Goal: Information Seeking & Learning: Compare options

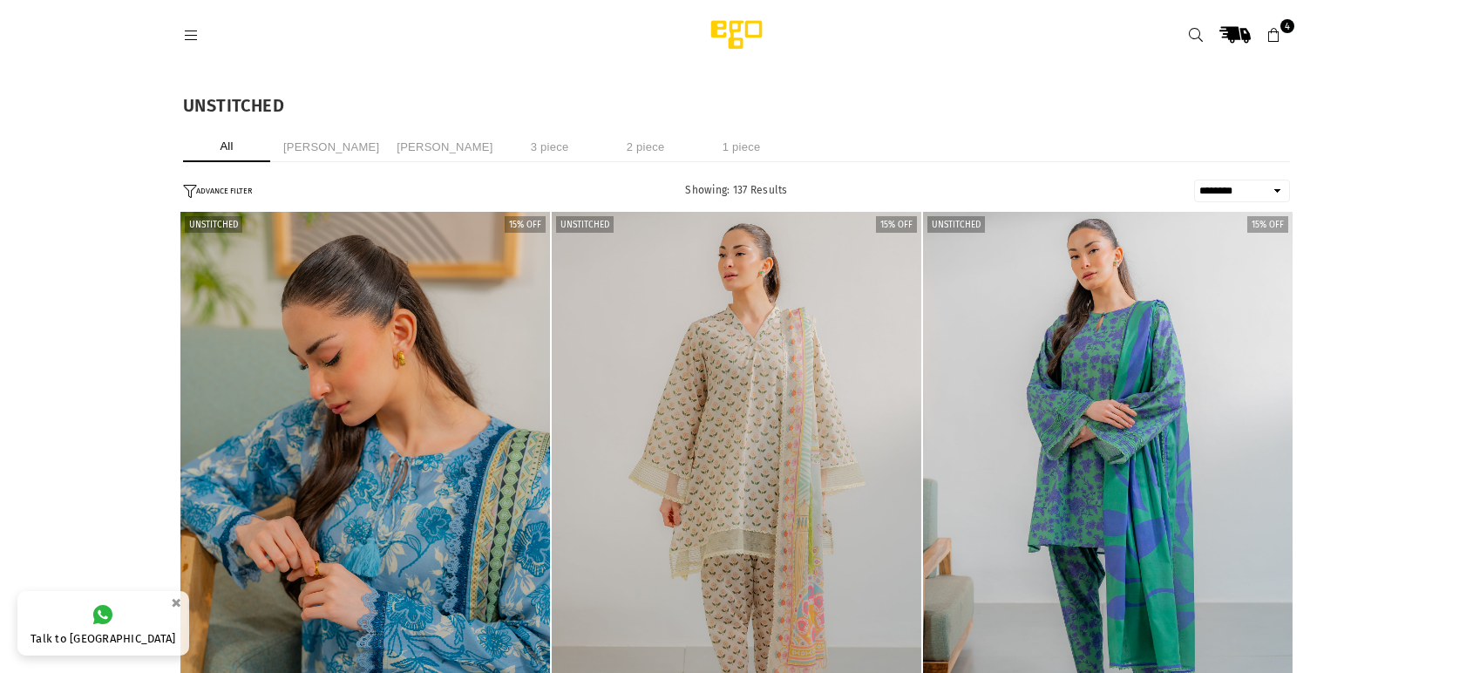
select select "******"
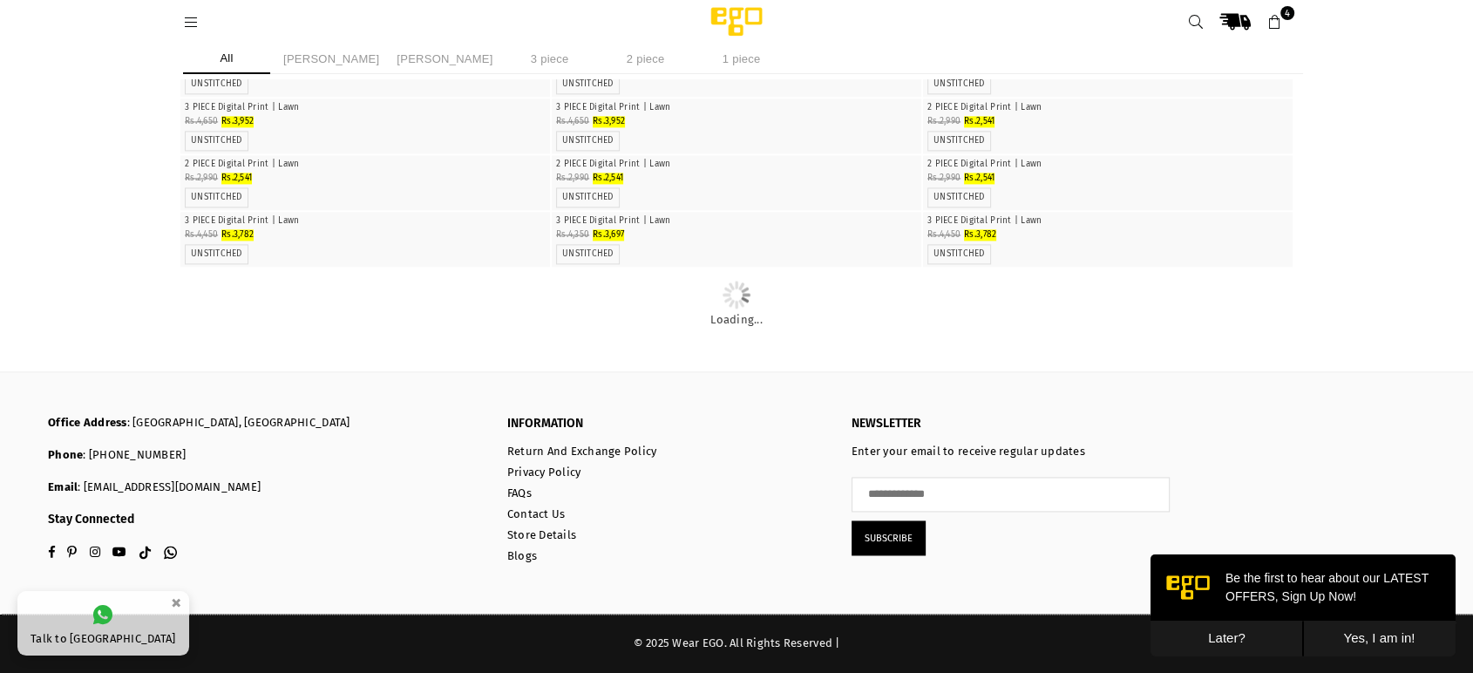
scroll to position [2841, 0]
click at [1108, 99] on img "1 / 4" at bounding box center [1108, 99] width 0 height 0
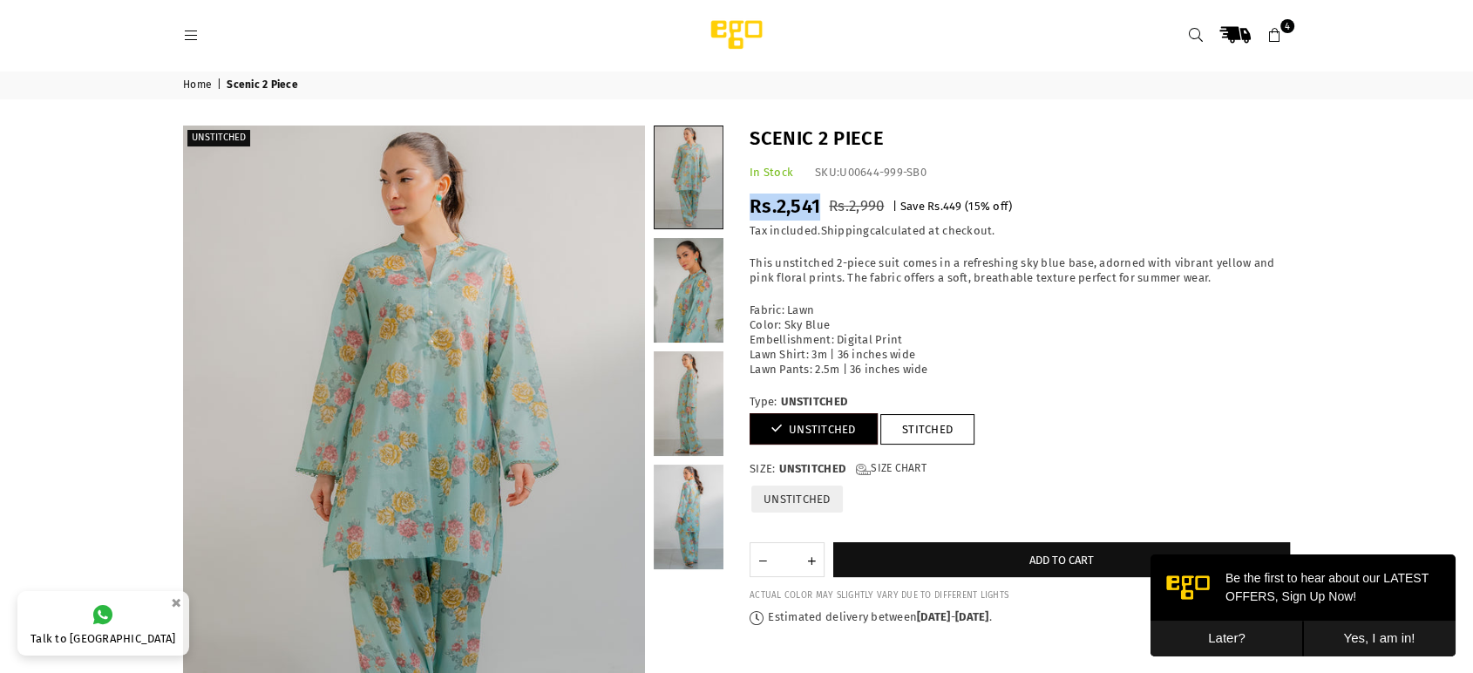
drag, startPoint x: 823, startPoint y: 205, endPoint x: 751, endPoint y: 209, distance: 72.5
click at [751, 209] on div "Regular price Rs.2,541 Rs.2,990 | Save Rs.449 ( 15 % off) /" at bounding box center [1020, 207] width 541 height 27
copy span "Rs.2,541"
click at [1209, 32] on link at bounding box center [1195, 34] width 31 height 31
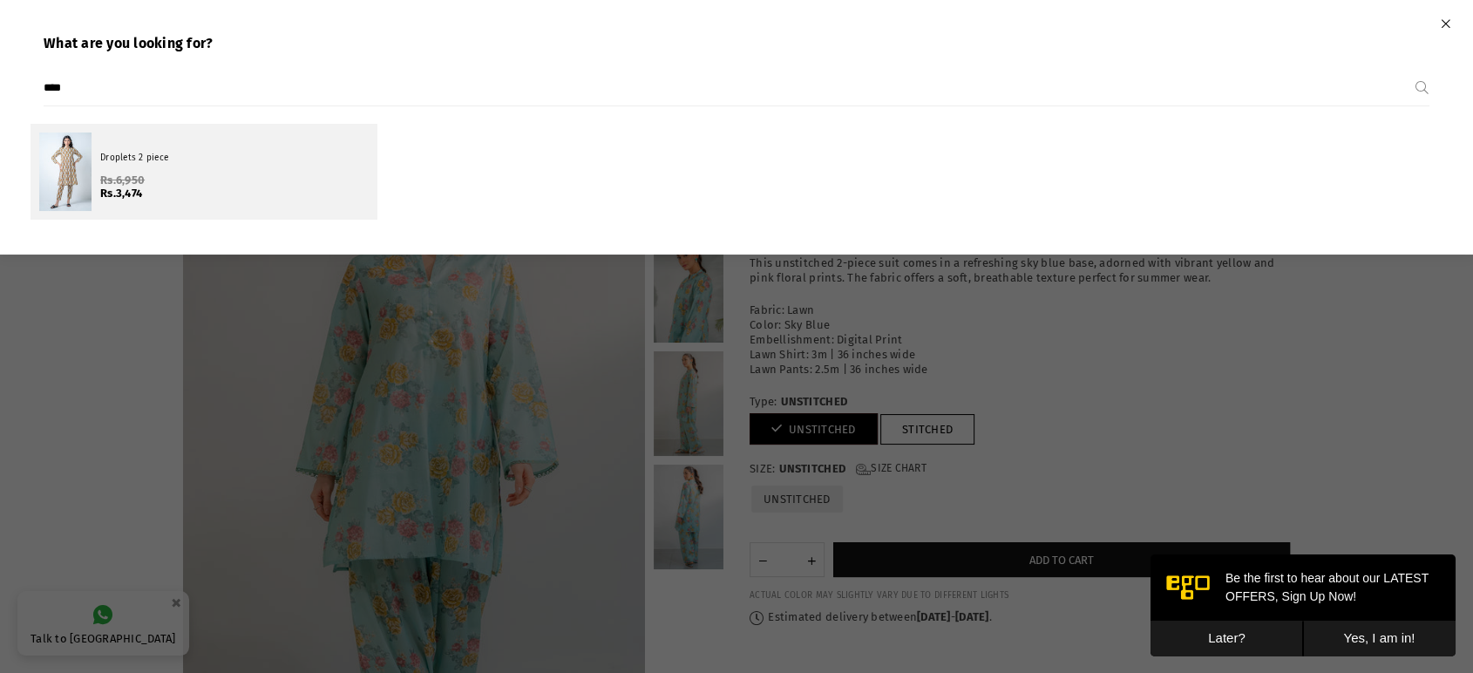
type input "****"
click at [70, 191] on div at bounding box center [65, 172] width 52 height 78
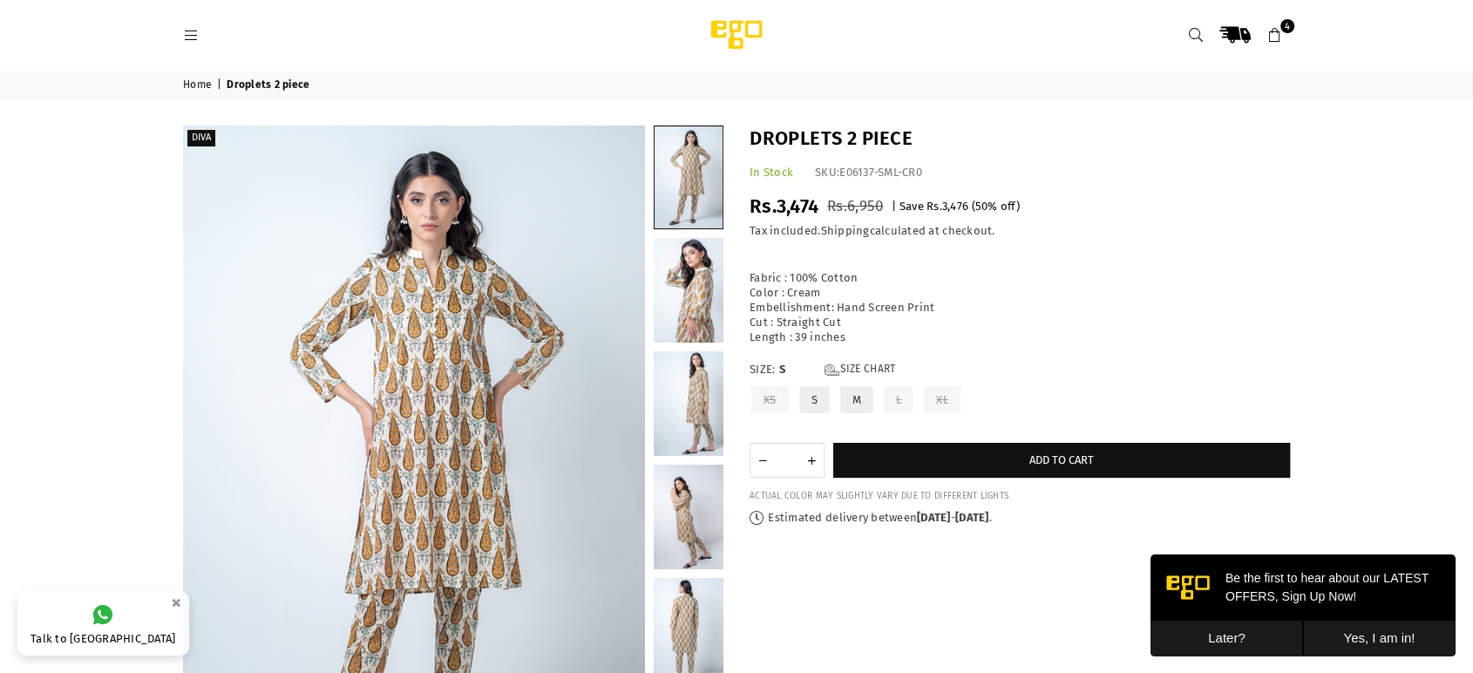
click at [194, 39] on icon at bounding box center [191, 36] width 16 height 16
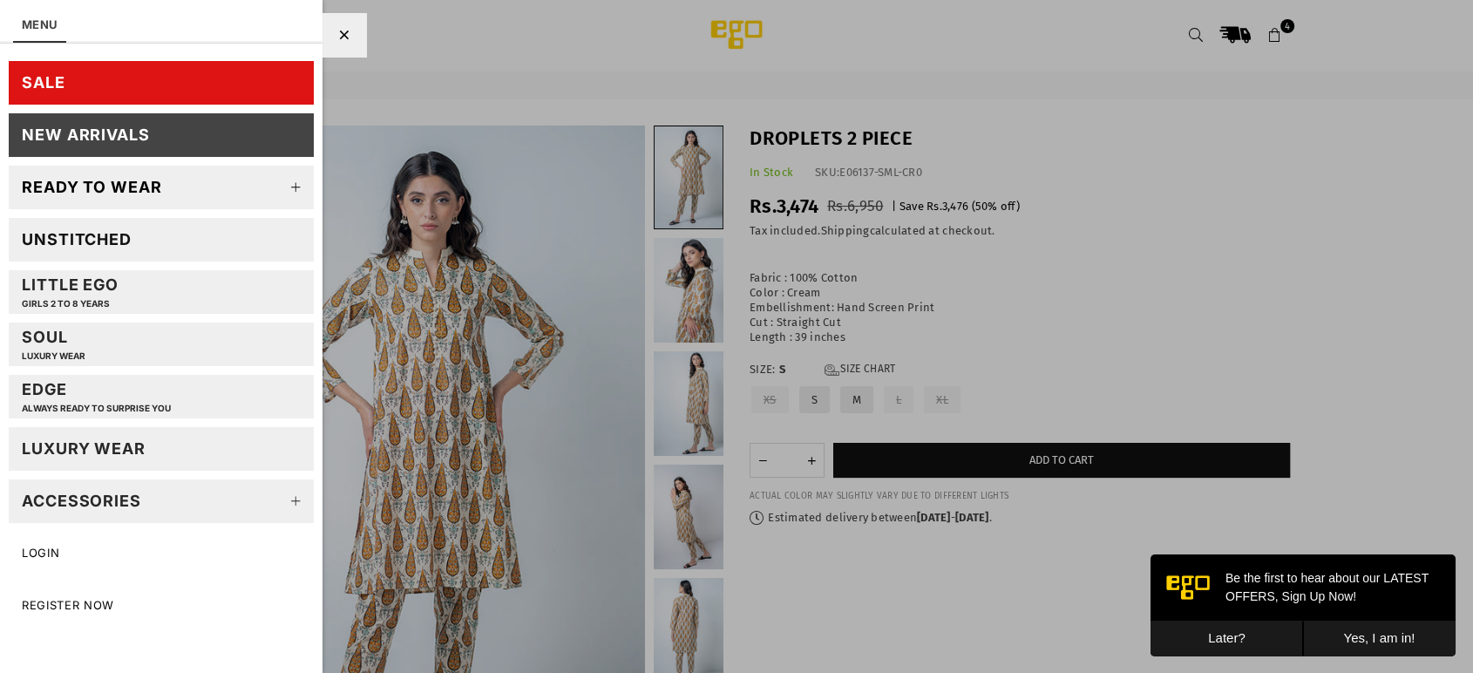
click at [135, 284] on link "Little EGO GIRLS 2 TO 8 YEARS" at bounding box center [161, 292] width 305 height 44
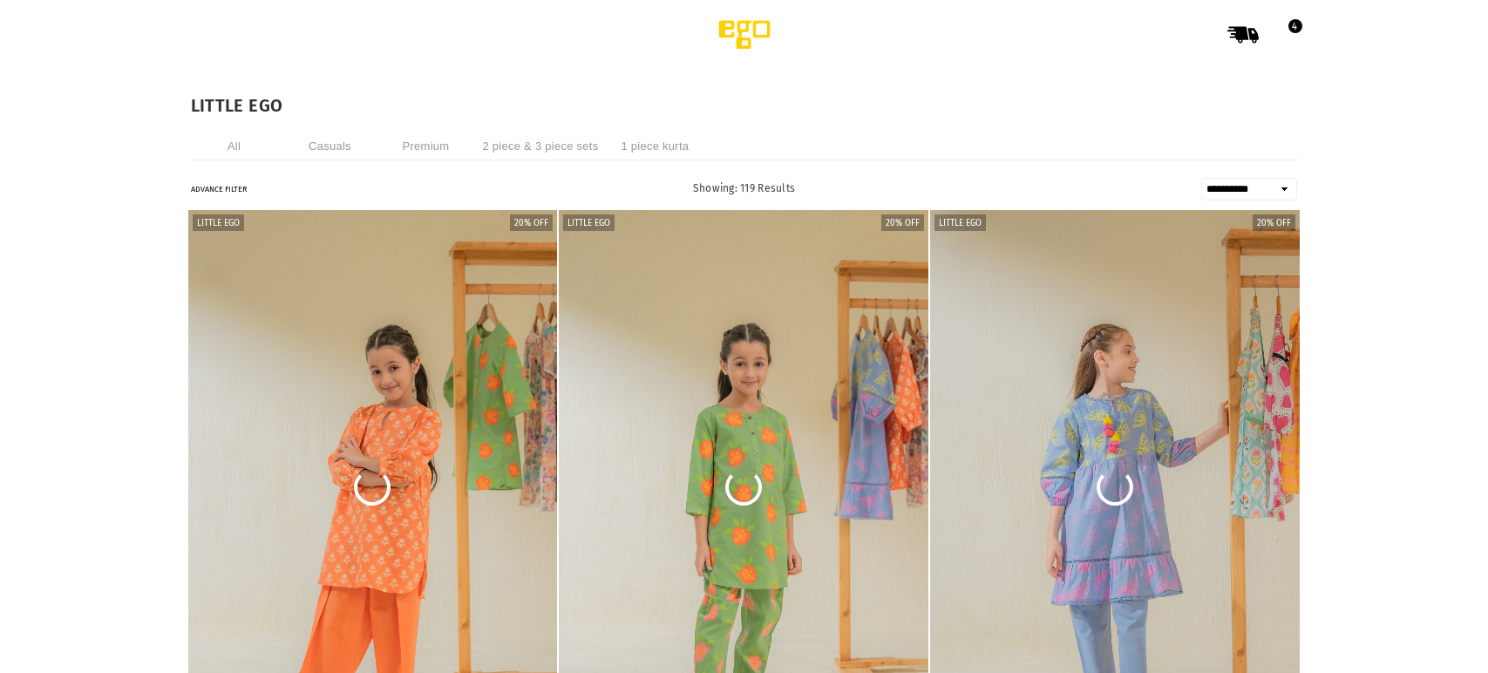
select select "**********"
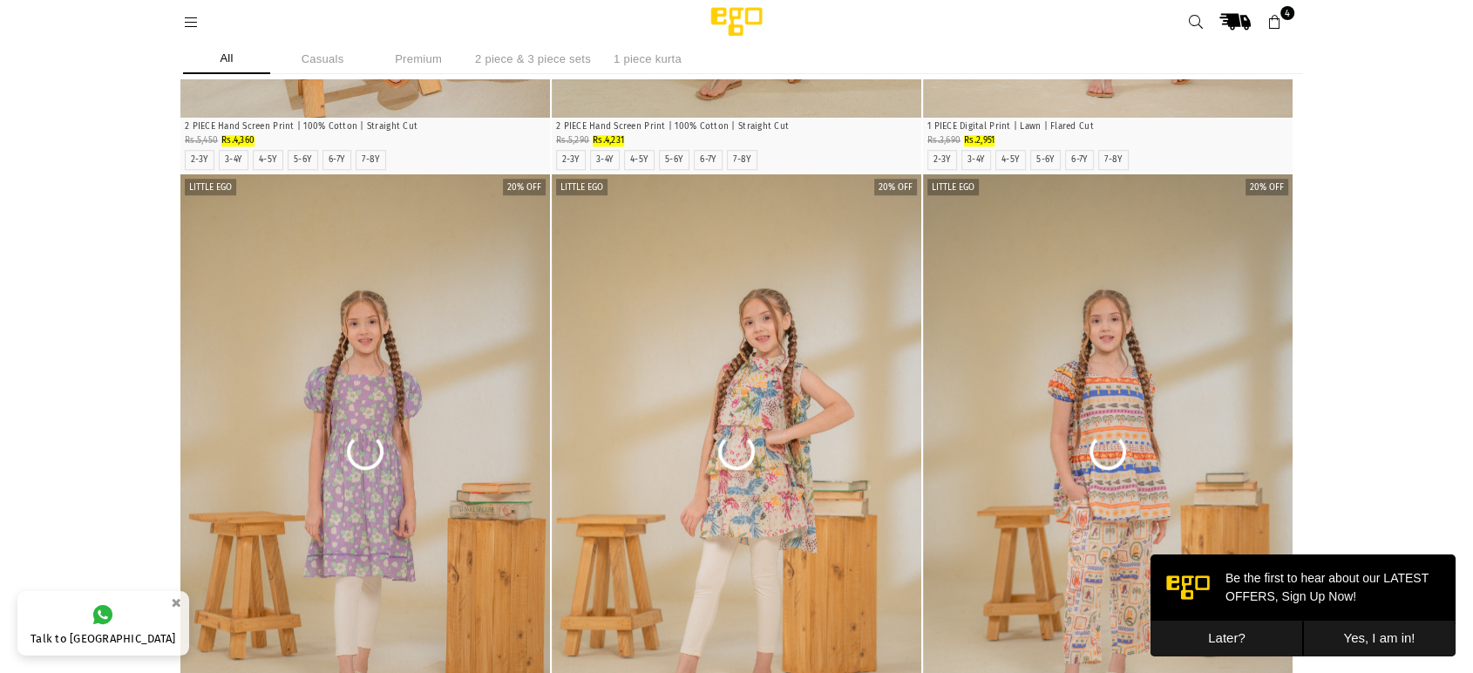
scroll to position [1186, 0]
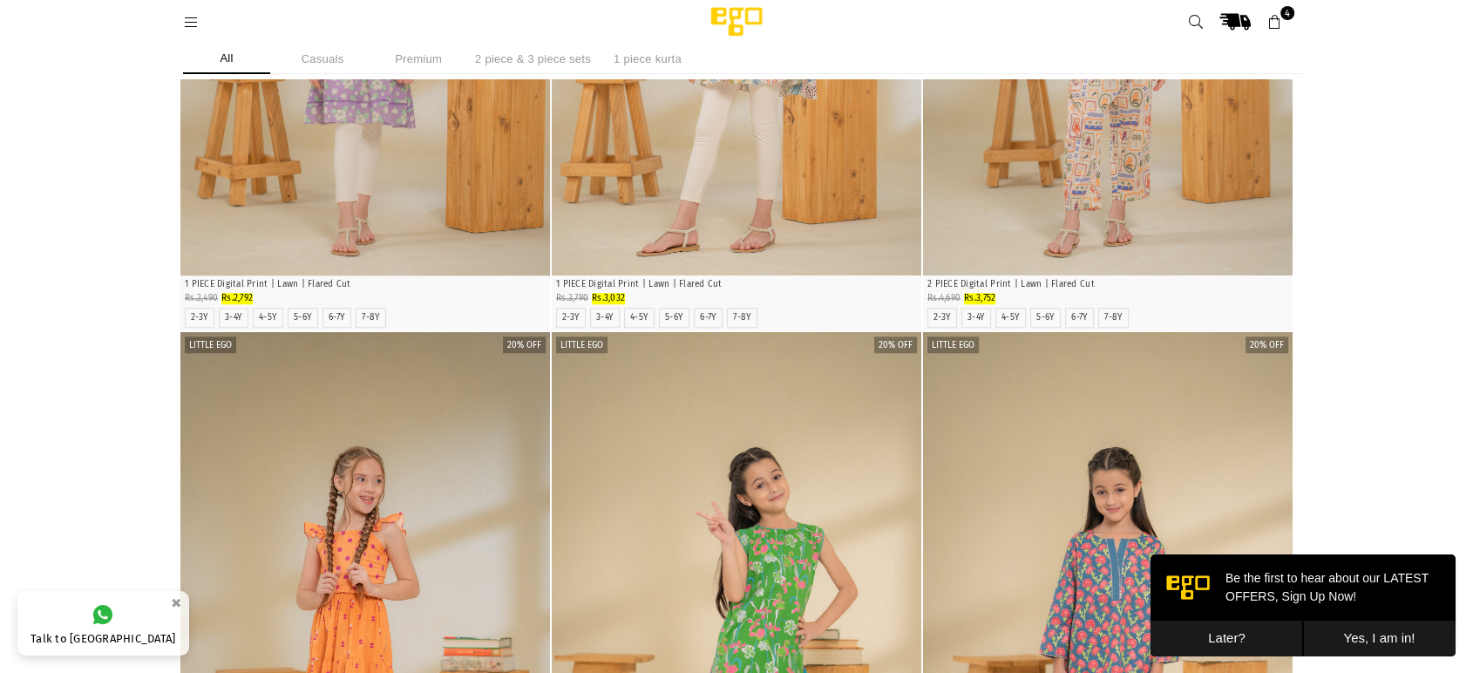
drag, startPoint x: 1486, startPoint y: 298, endPoint x: 1486, endPoint y: 167, distance: 130.8
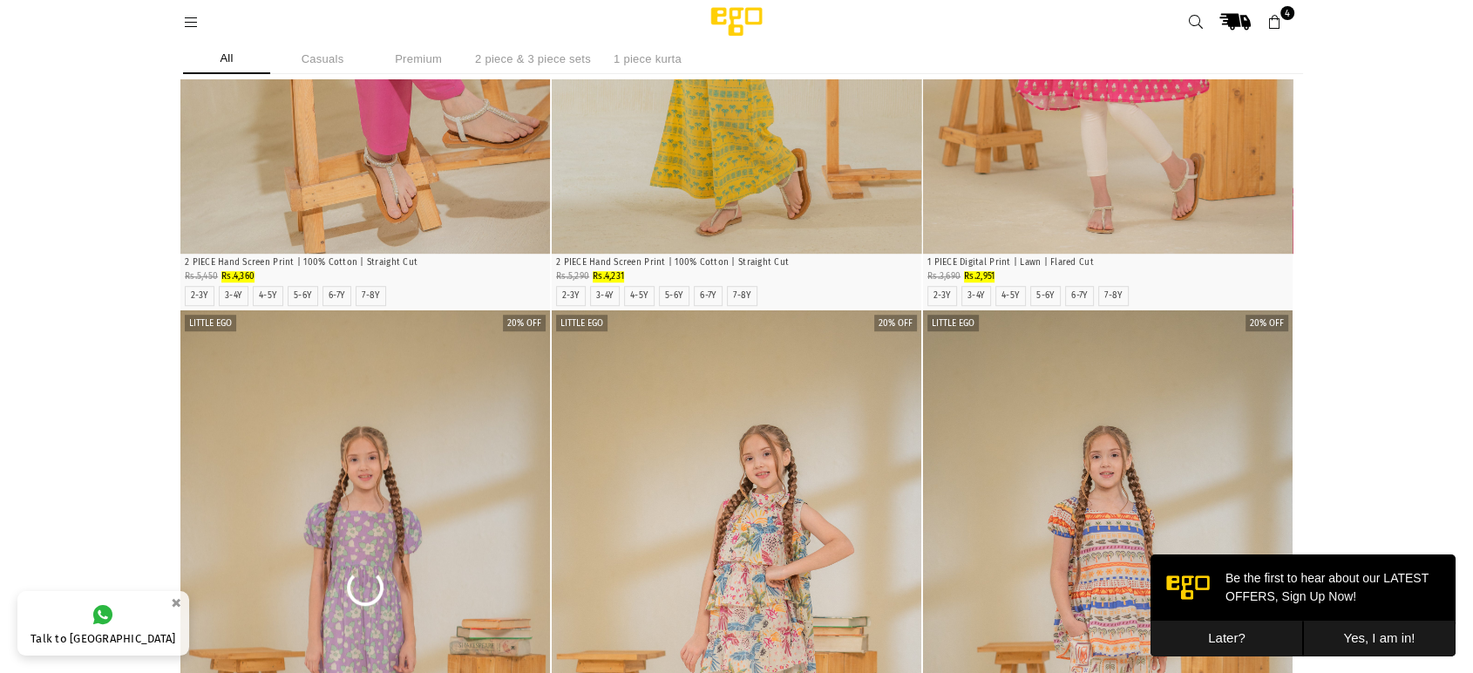
scroll to position [847, 0]
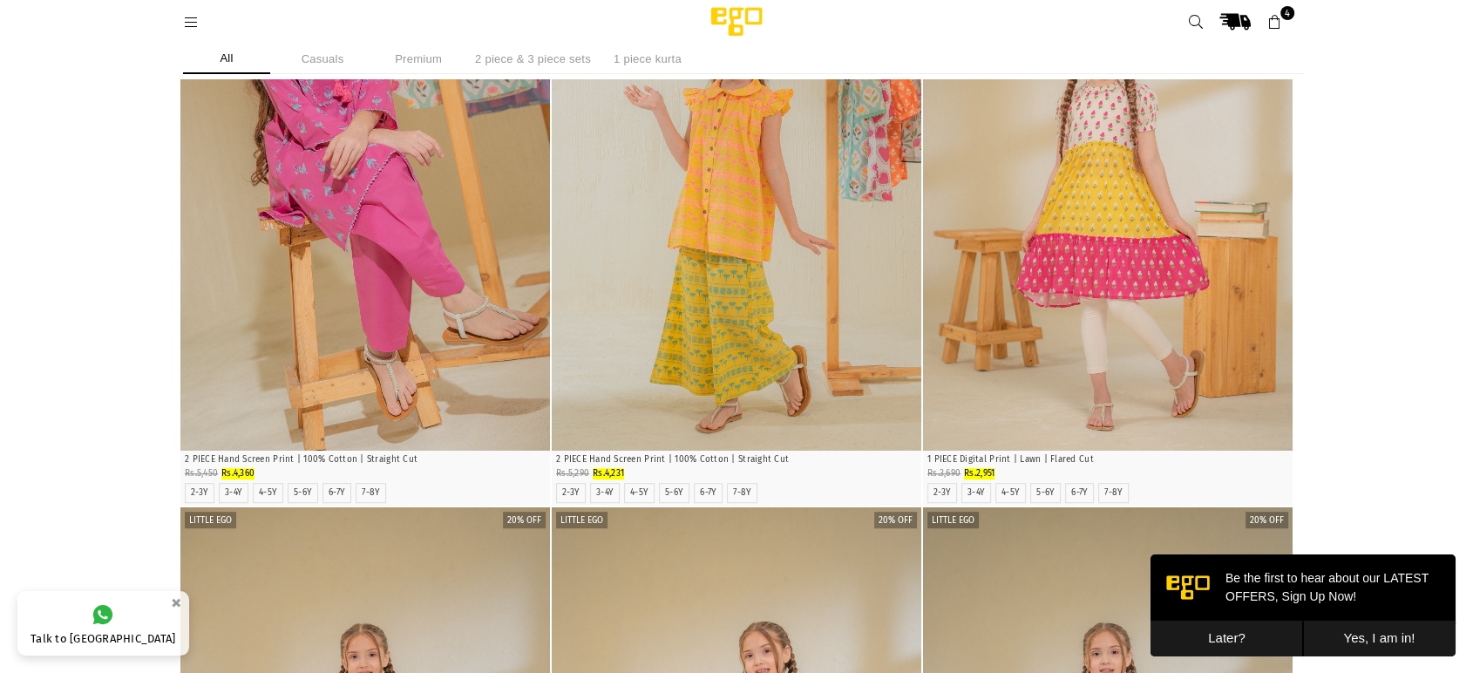
click at [203, 22] on link at bounding box center [190, 21] width 31 height 13
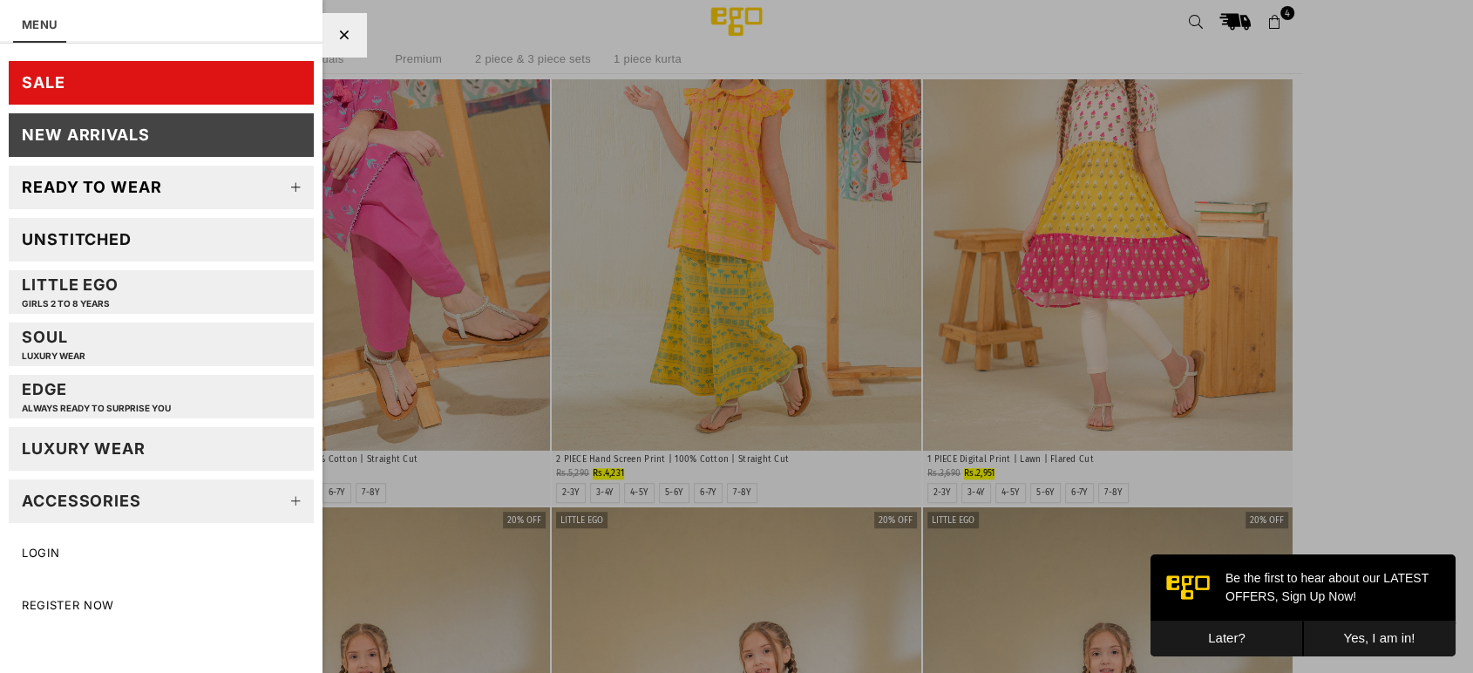
click at [121, 81] on link "SALE" at bounding box center [161, 83] width 305 height 44
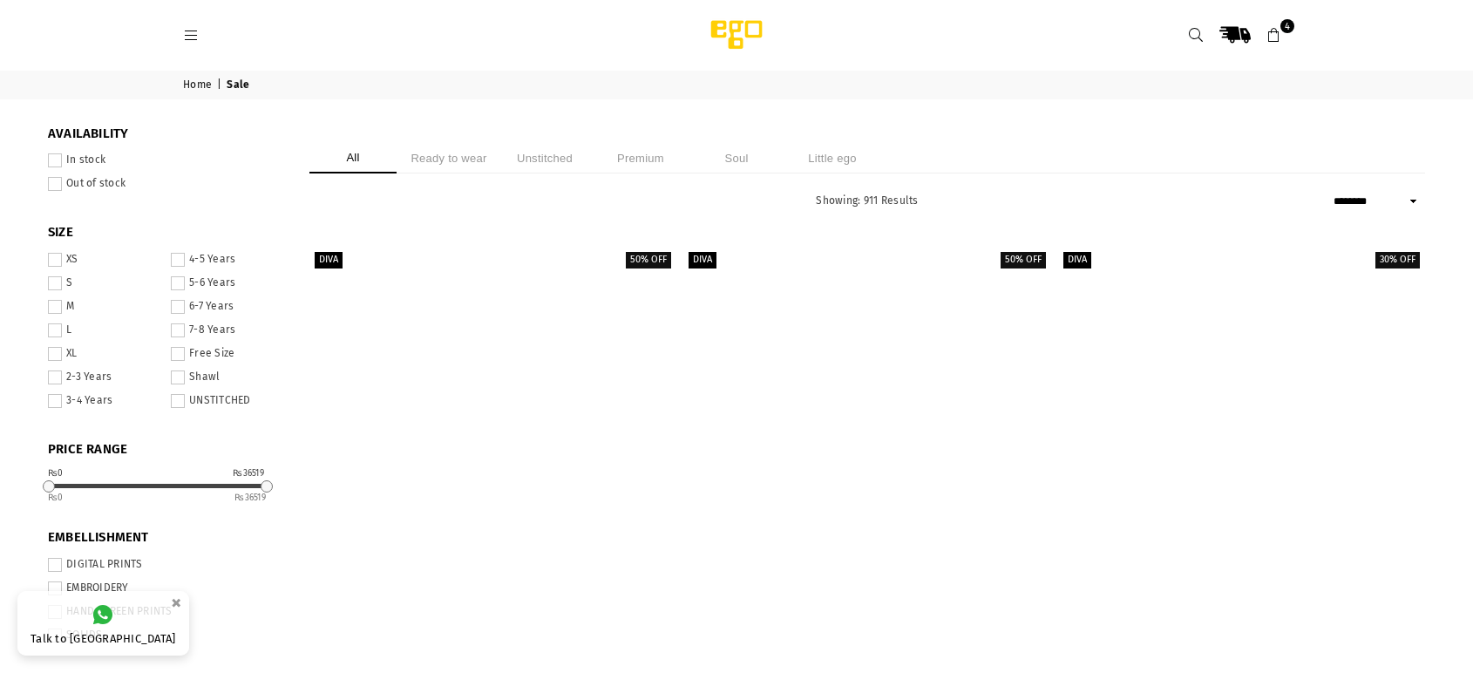
select select "******"
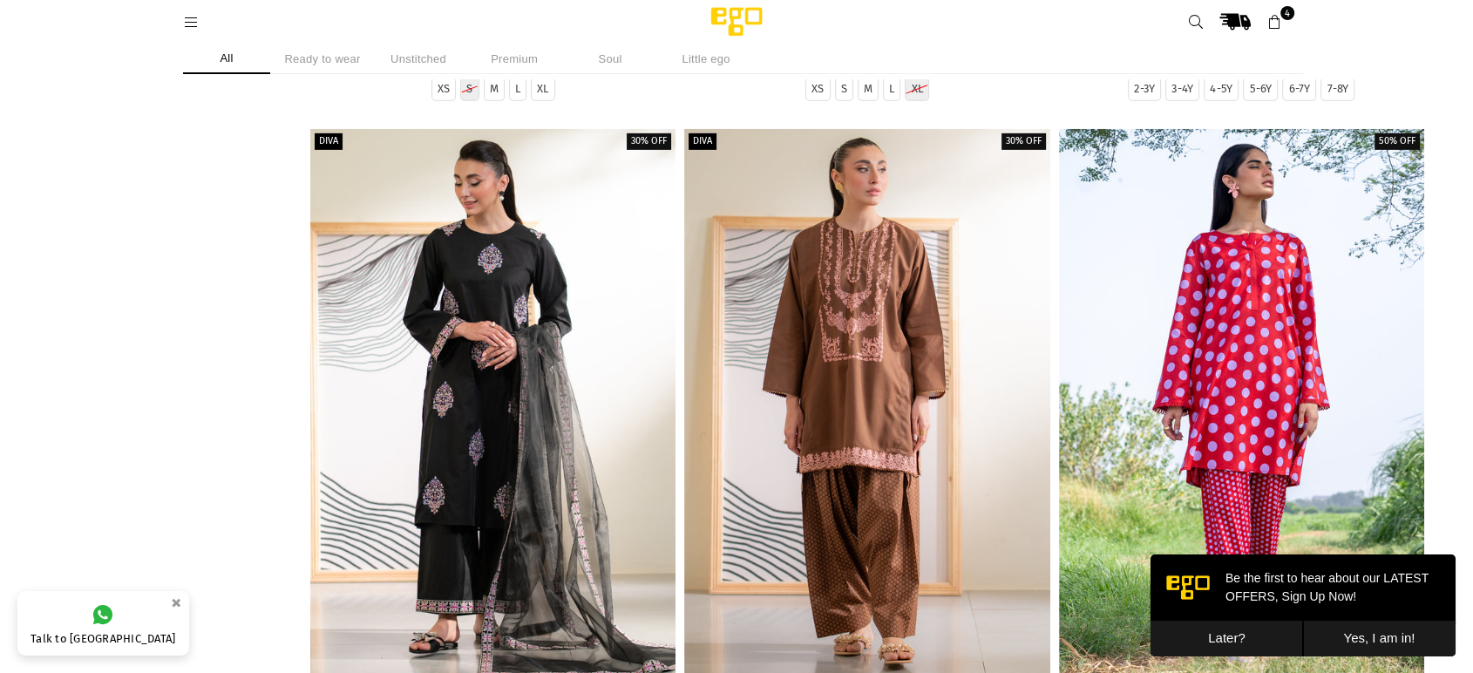
scroll to position [5534, 0]
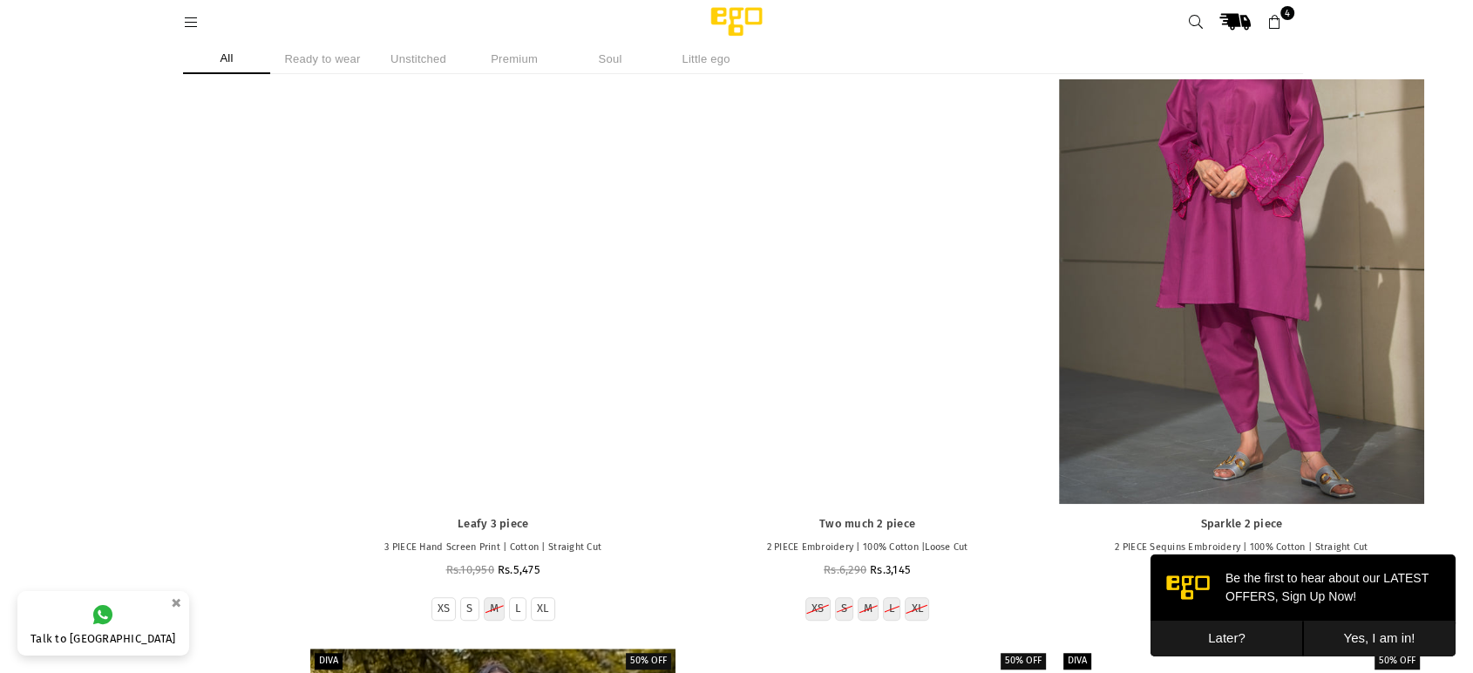
scroll to position [7820, 0]
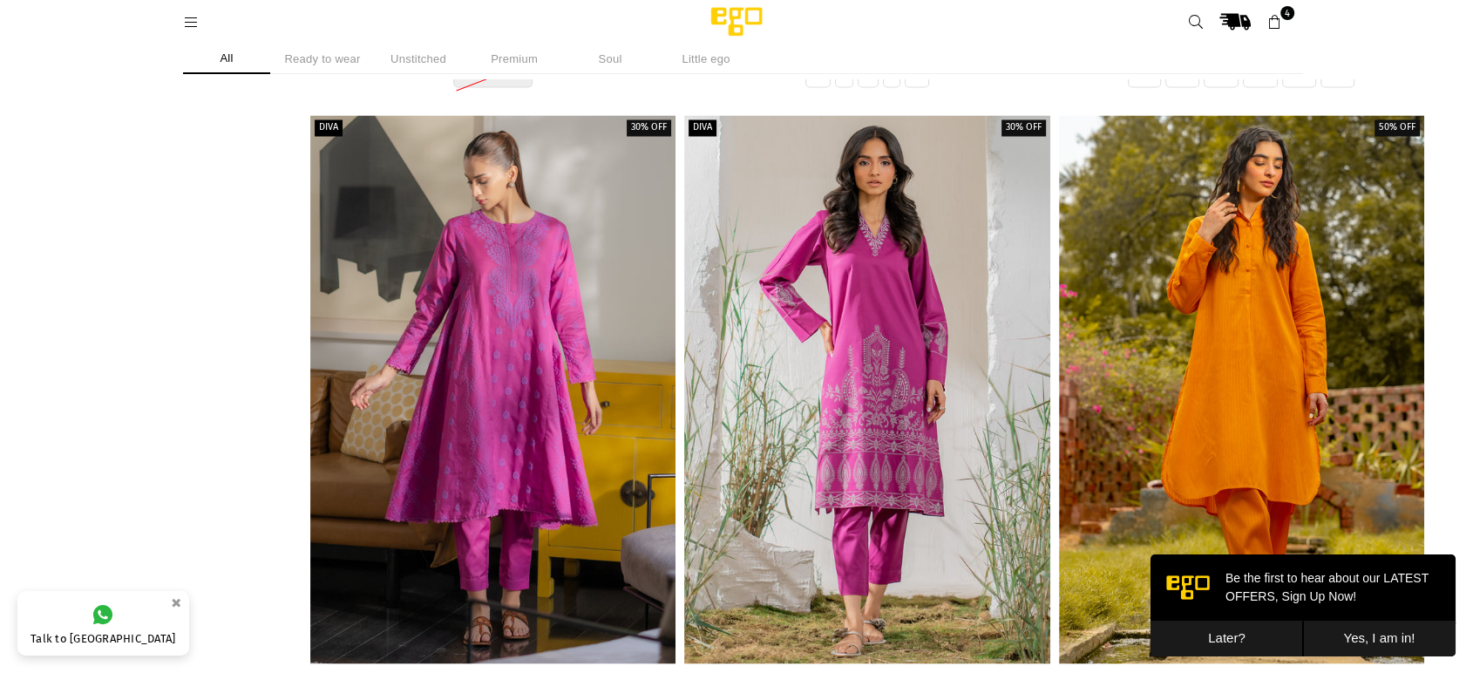
scroll to position [9742, 0]
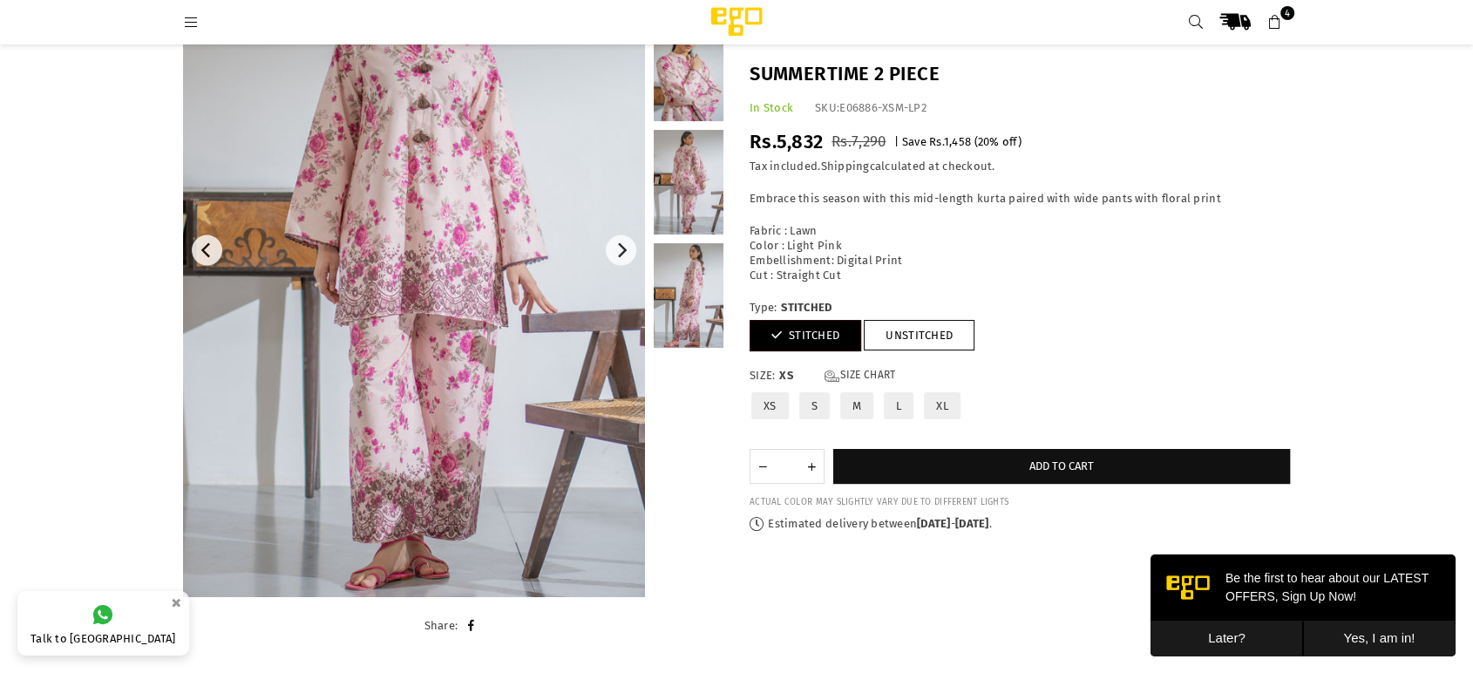
click at [516, 418] on img at bounding box center [414, 250] width 462 height 693
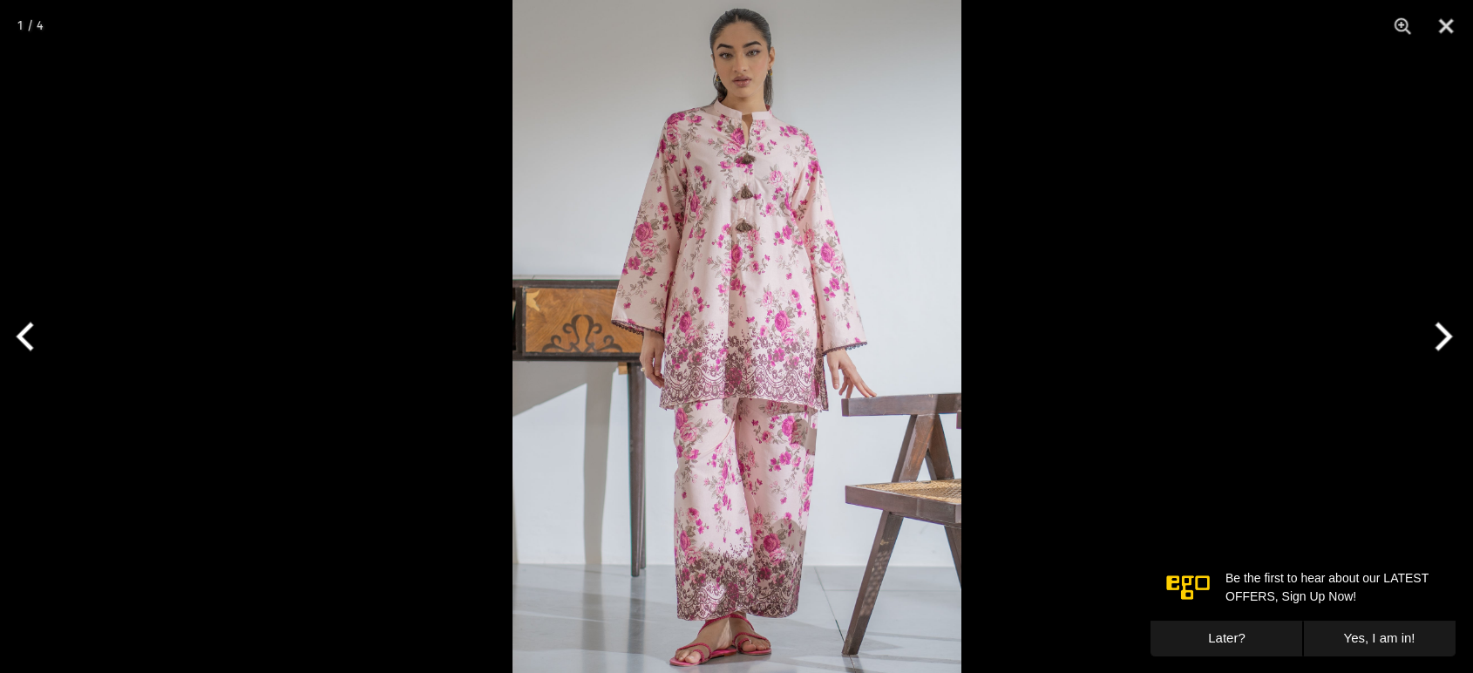
click at [1427, 340] on button "Next" at bounding box center [1440, 336] width 65 height 87
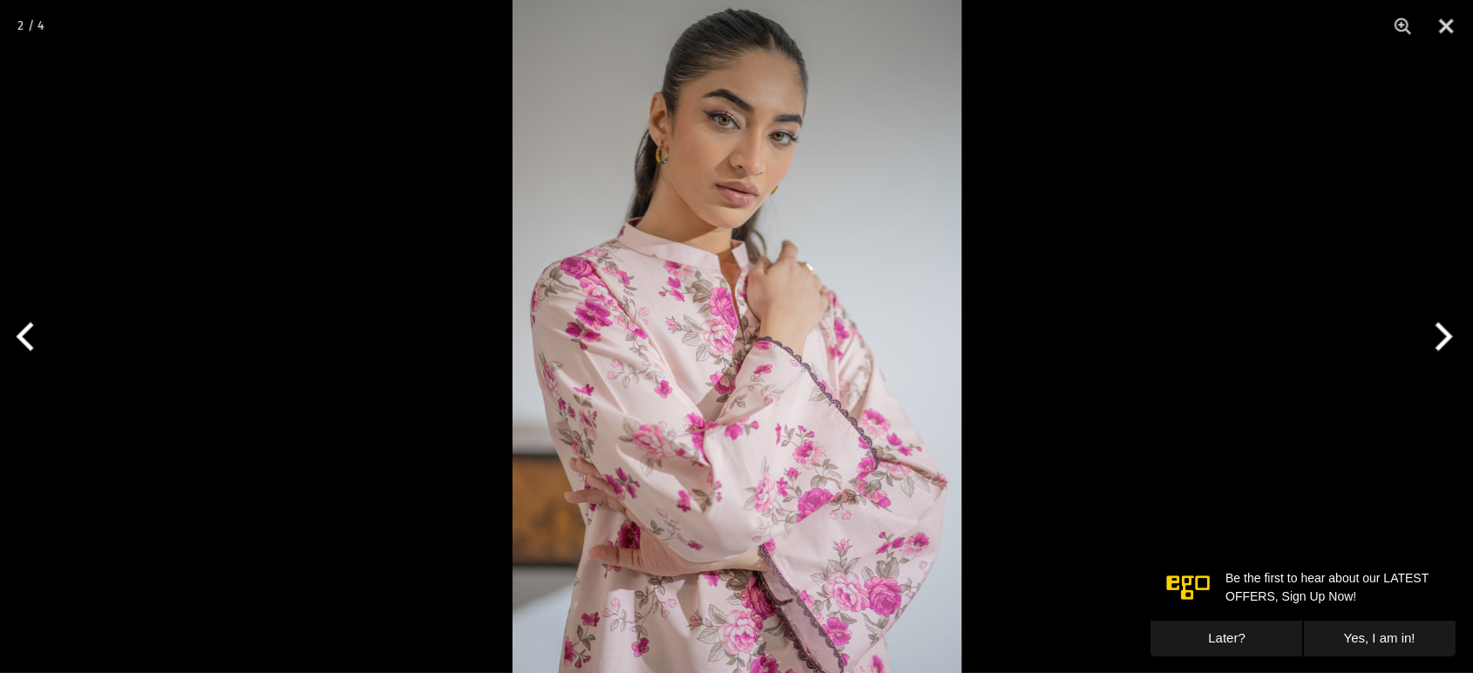
click at [1427, 340] on button "Next" at bounding box center [1440, 336] width 65 height 87
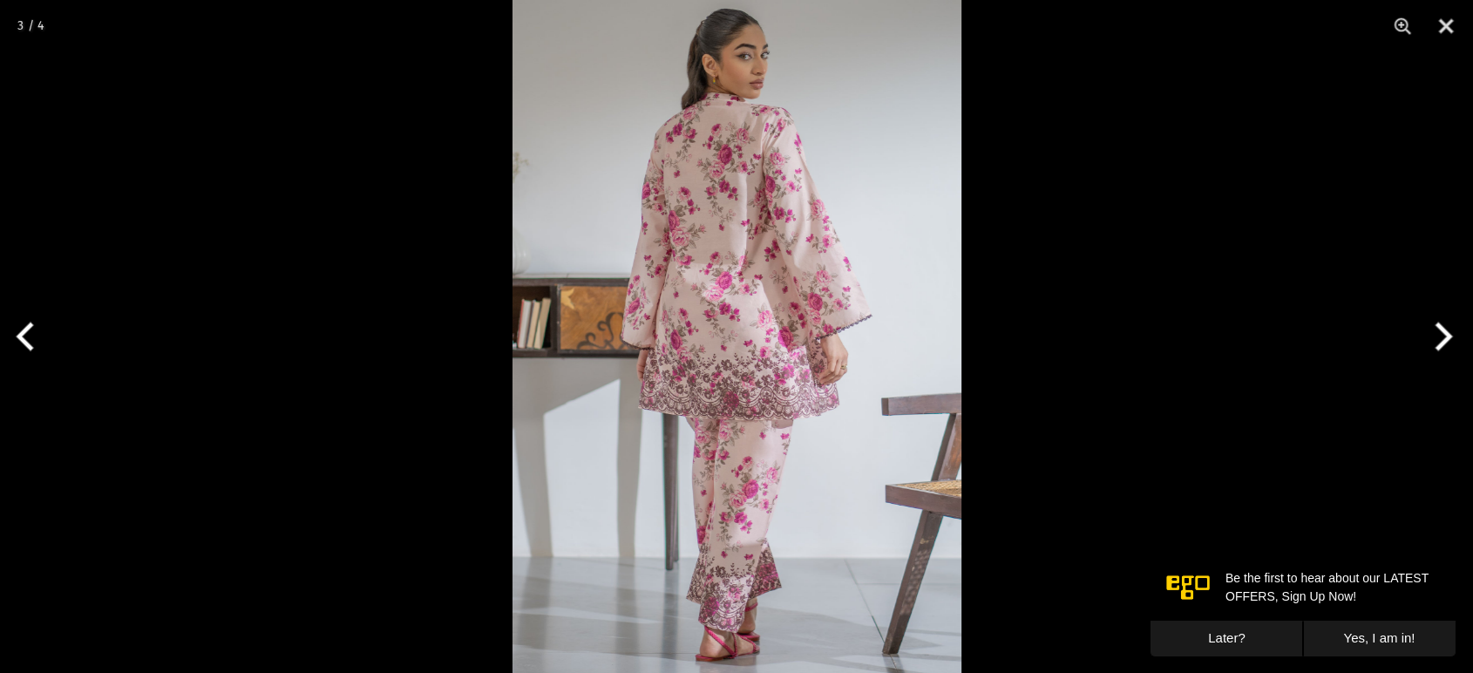
click at [1427, 340] on button "Next" at bounding box center [1440, 336] width 65 height 87
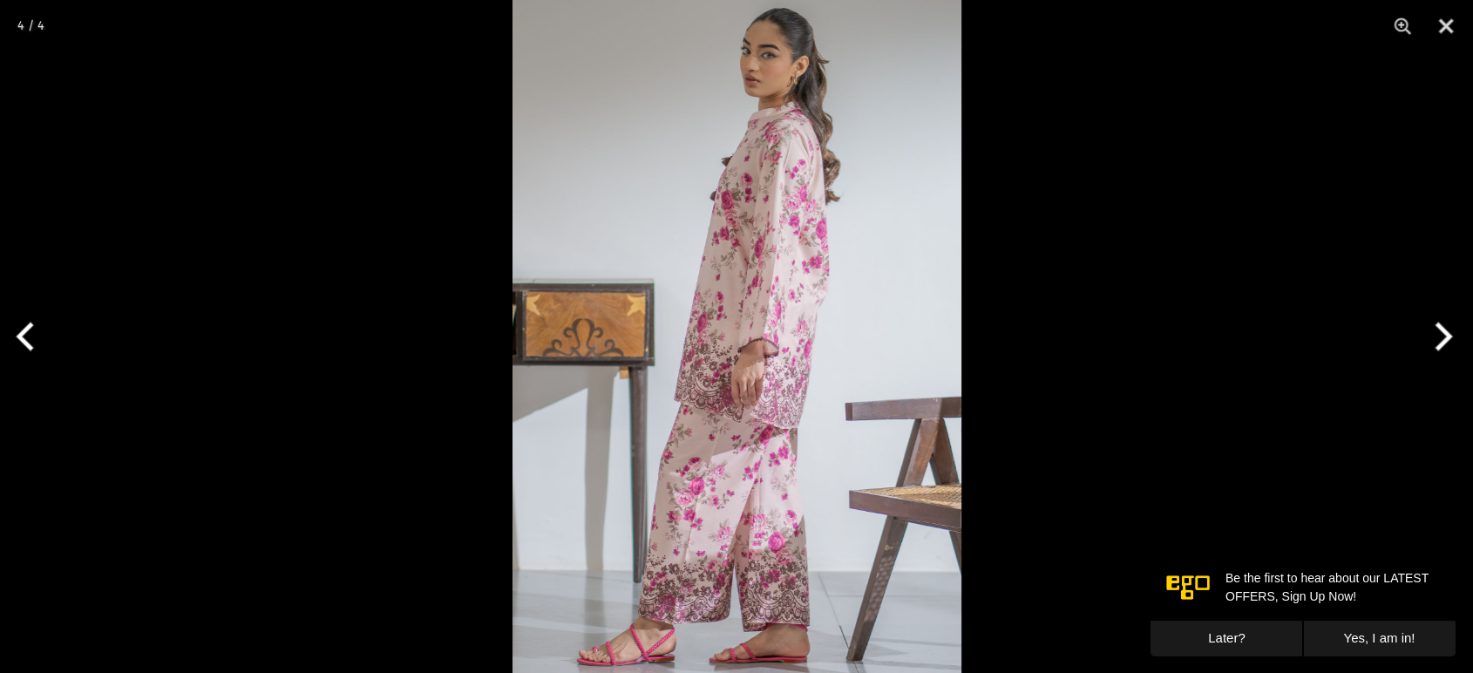
click at [1427, 340] on button "Next" at bounding box center [1440, 336] width 65 height 87
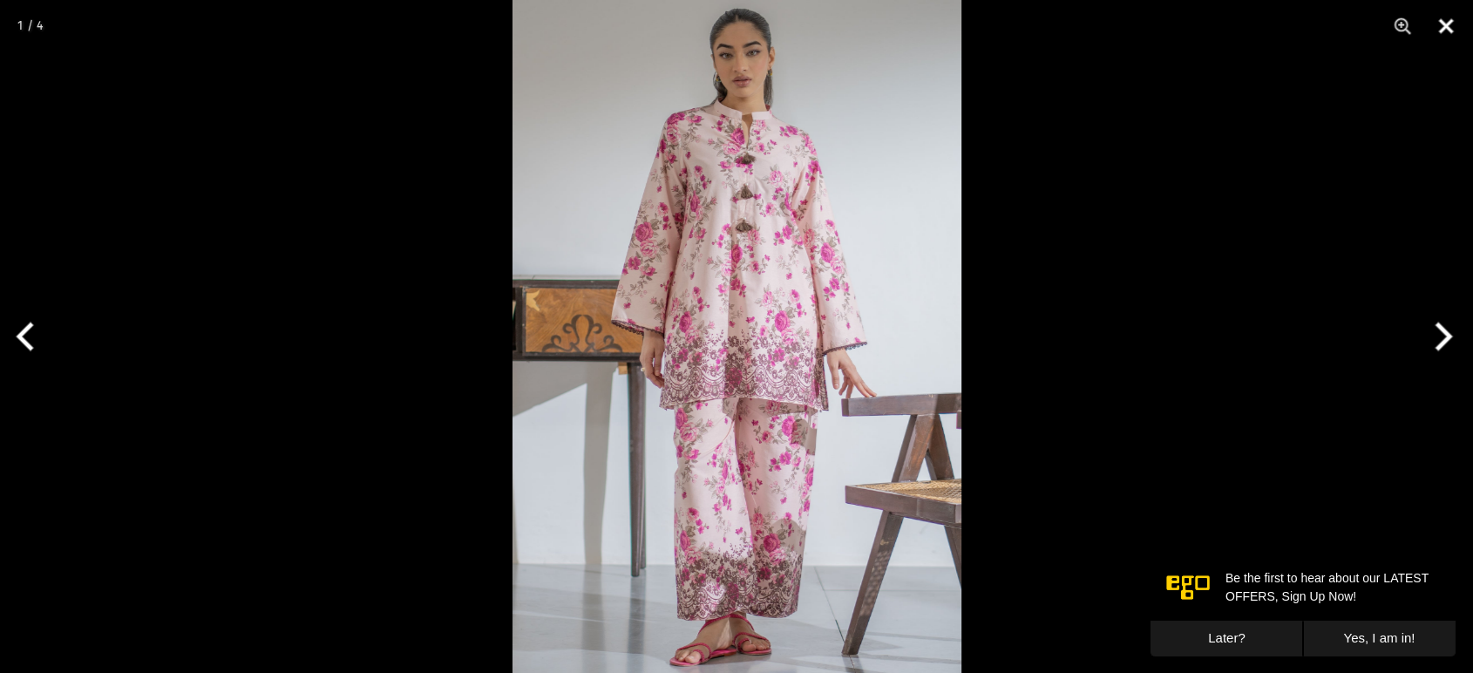
click at [1451, 19] on button "Close" at bounding box center [1447, 26] width 44 height 52
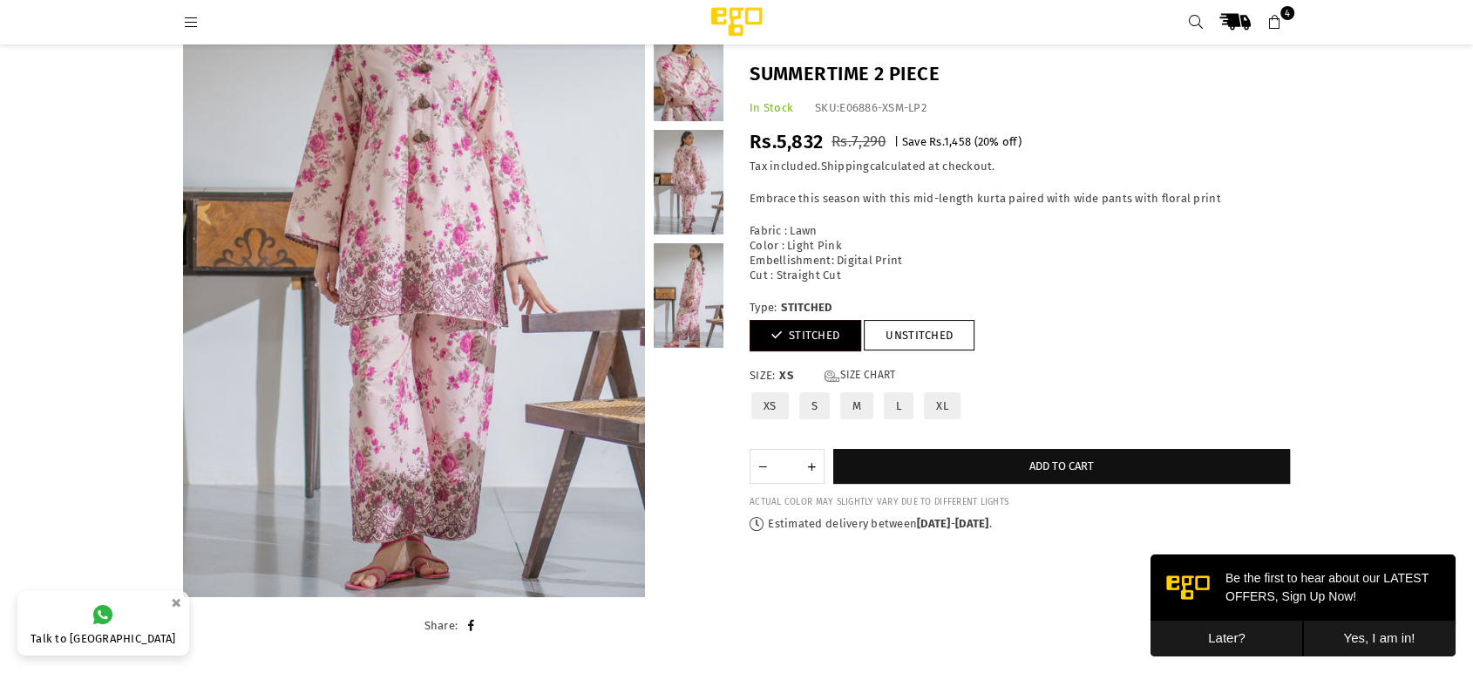
click at [1200, 17] on icon at bounding box center [1196, 23] width 16 height 16
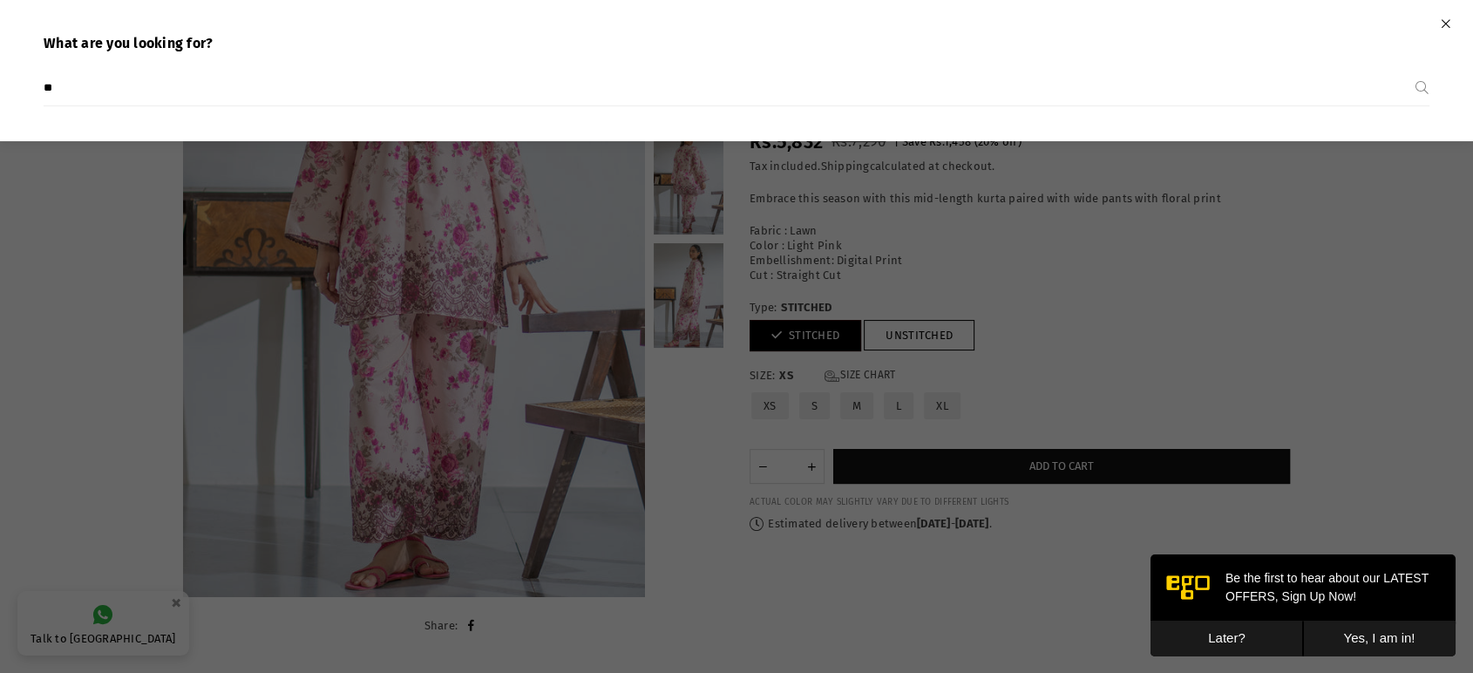
type input "*"
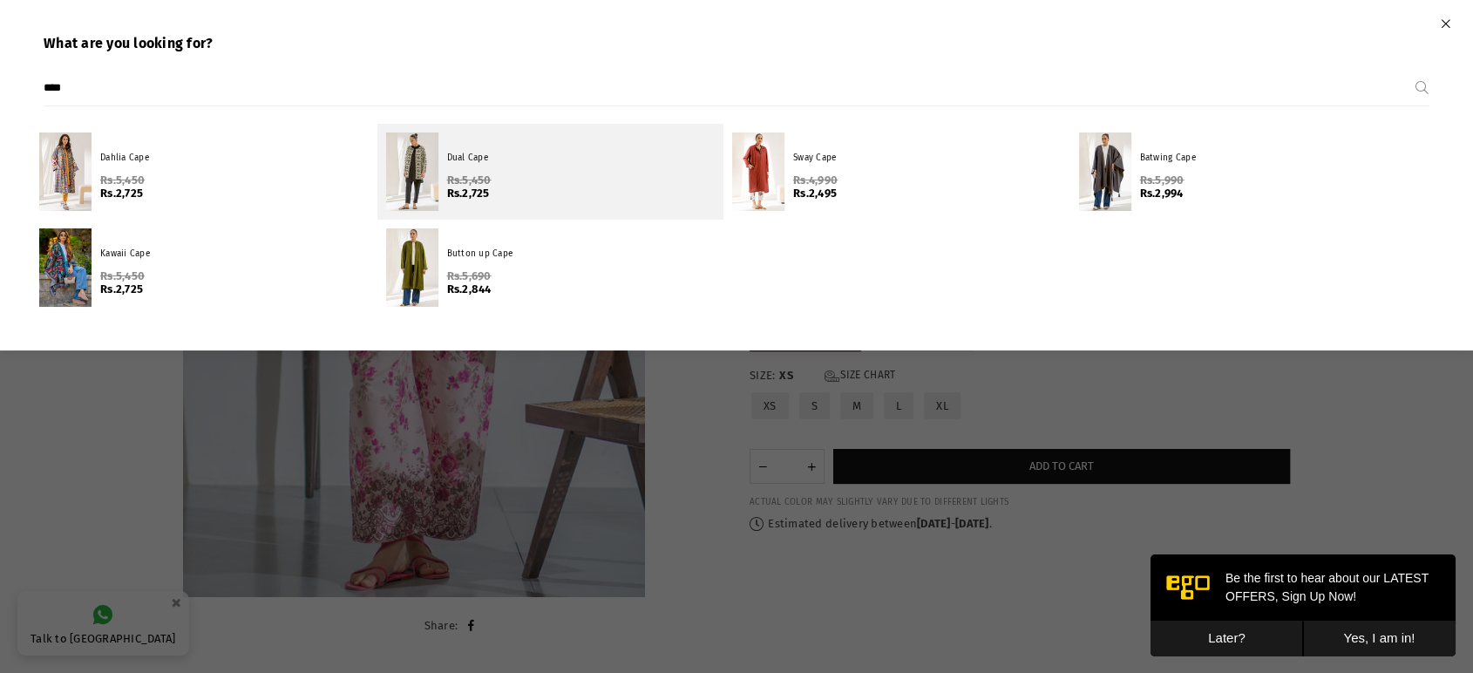
type input "****"
click at [493, 200] on span "Rs.2,725" at bounding box center [581, 194] width 269 height 14
